Goal: Browse casually

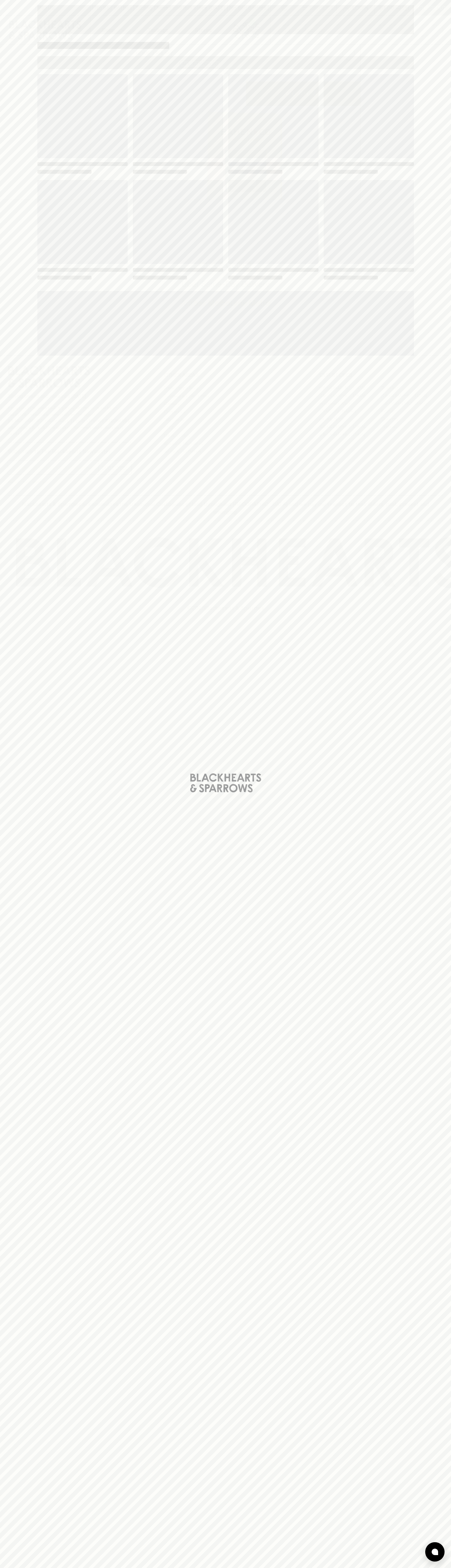
click at [306, 203] on span "Loading" at bounding box center [273, 222] width 90 height 84
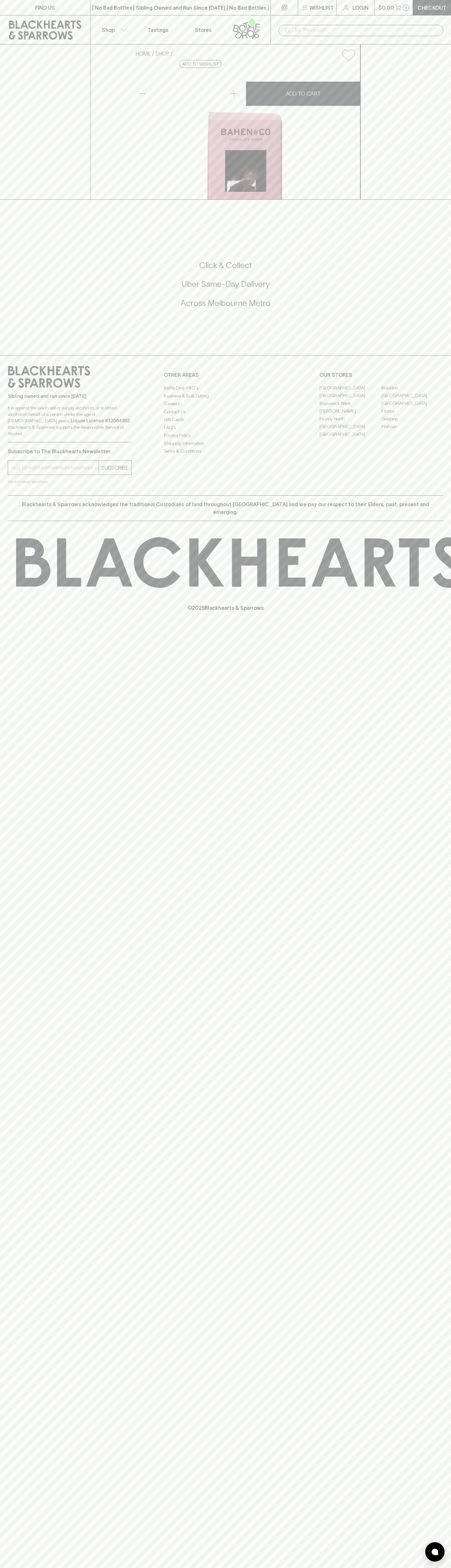
click at [382, 28] on input "text" at bounding box center [366, 30] width 144 height 11
click at [278, 1568] on html "FIND US | No Bad Bottles | Sibling Owned and Run Since [DATE] | No Bad Bottles …" at bounding box center [225, 784] width 451 height 1568
click at [3, 495] on div "Sibling owned and run since [DATE] It is against the law to sell or supply alco…" at bounding box center [225, 425] width 451 height 140
